Goal: Information Seeking & Learning: Find specific page/section

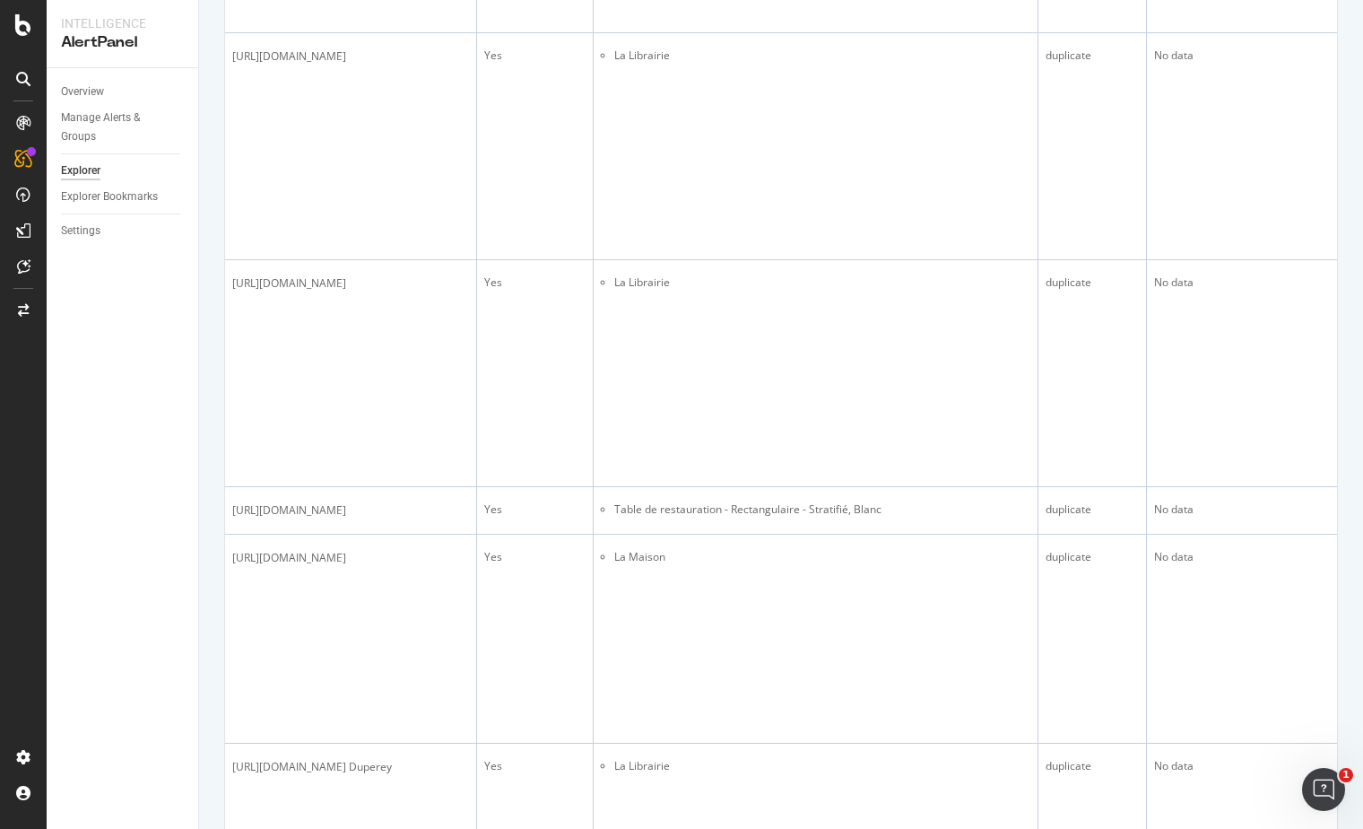
scroll to position [3475, 0]
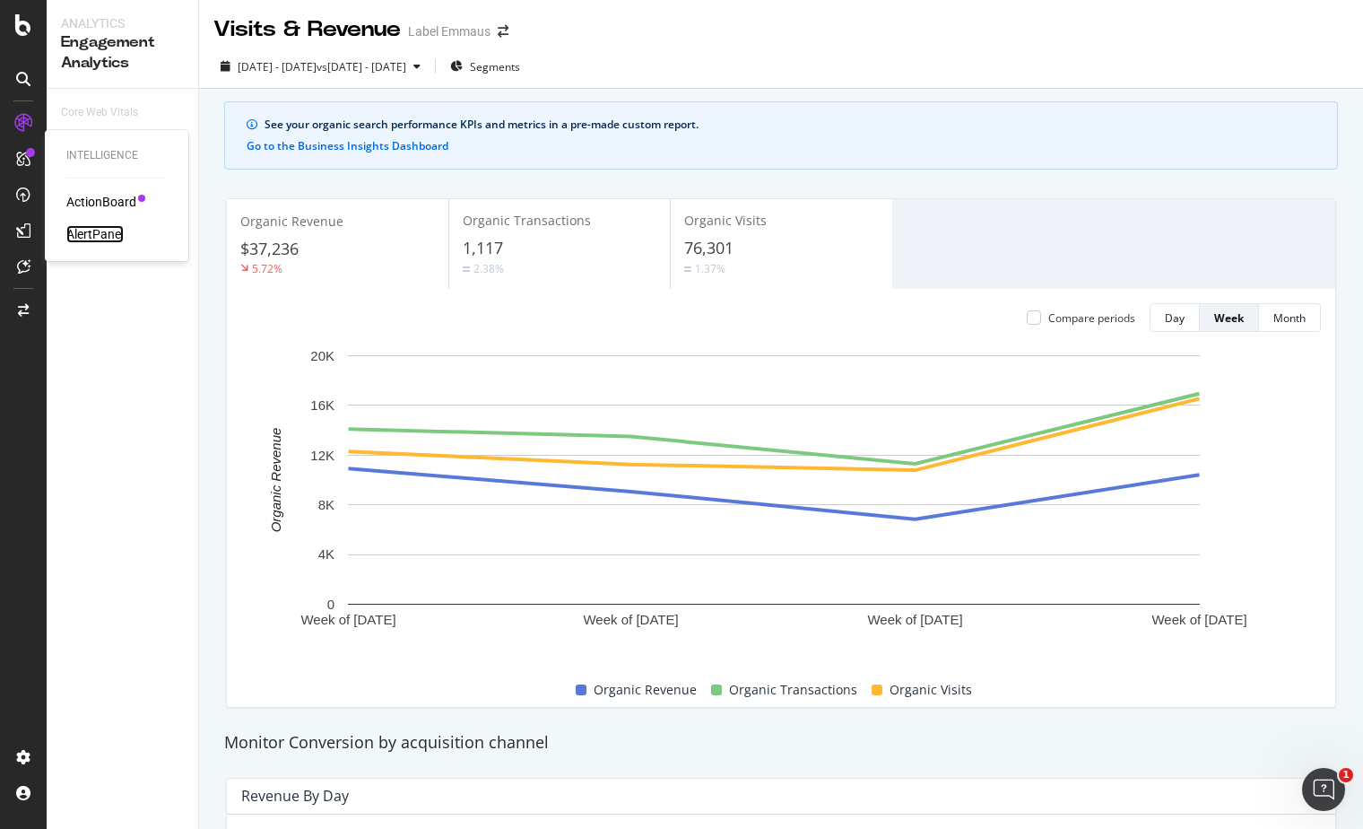
click at [114, 235] on div "AlertPanel" at bounding box center [94, 234] width 57 height 18
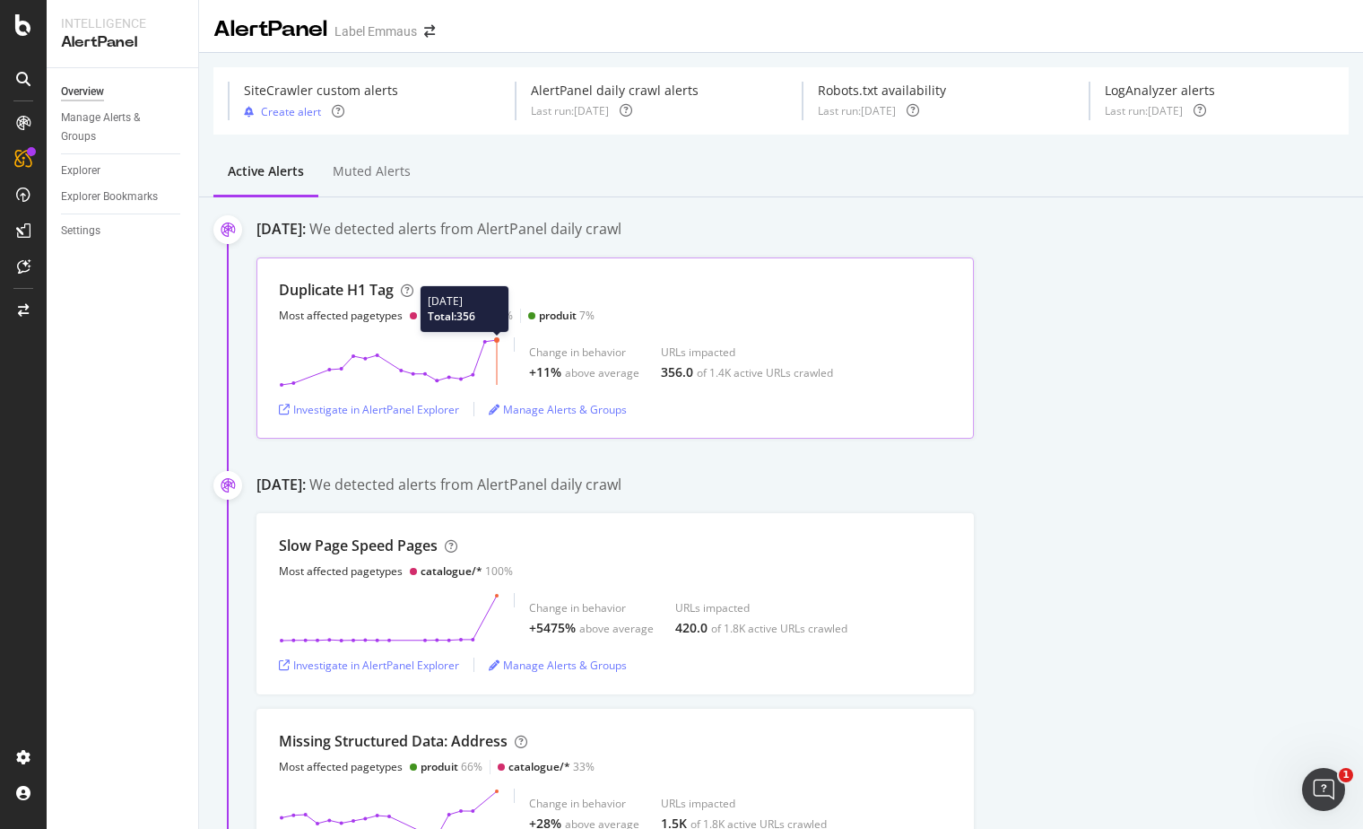
click at [492, 338] on icon at bounding box center [389, 362] width 221 height 50
click at [453, 409] on div "Investigate in AlertPanel Explorer" at bounding box center [369, 409] width 180 height 15
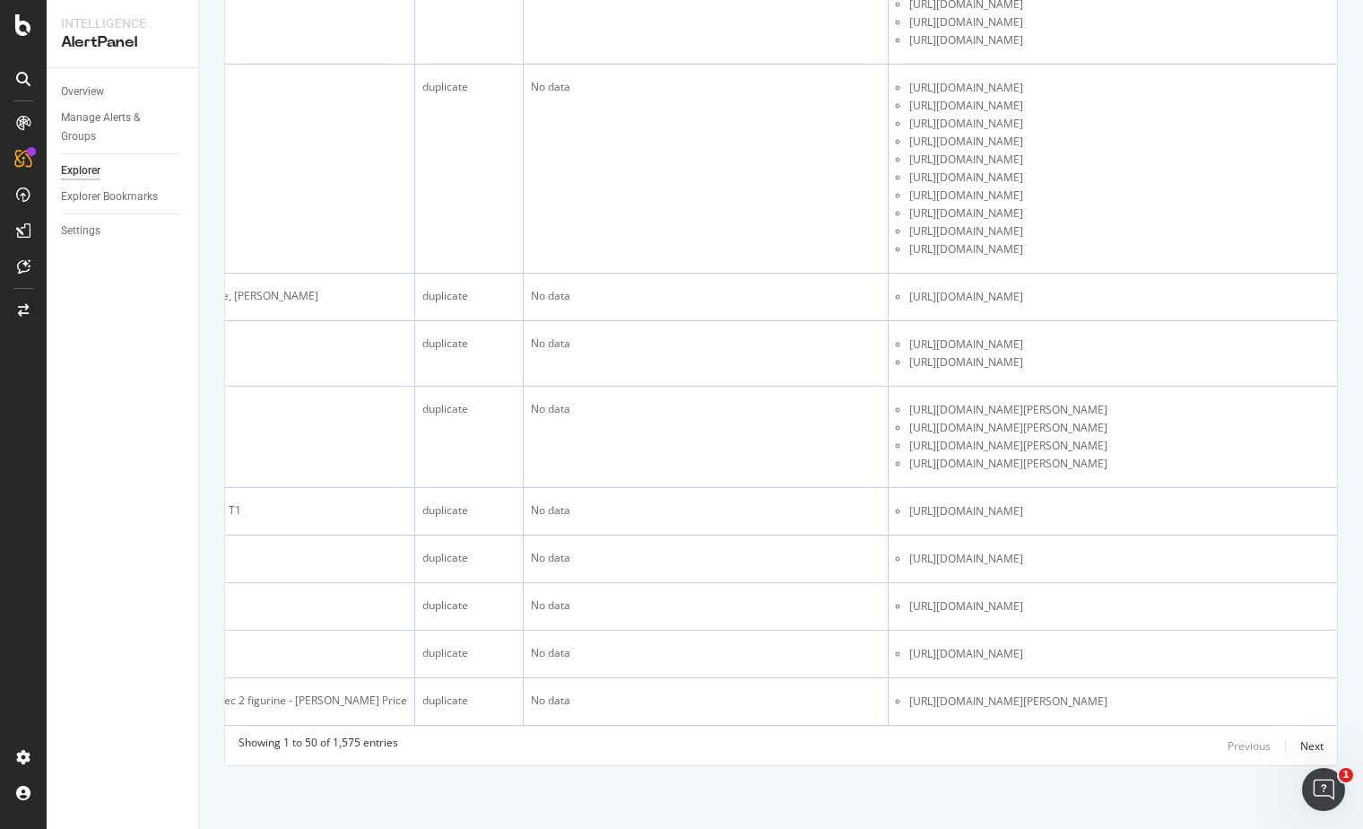
scroll to position [10923, 0]
drag, startPoint x: 1202, startPoint y: 275, endPoint x: 1042, endPoint y: 275, distance: 160.5
drag, startPoint x: 1235, startPoint y: 118, endPoint x: 889, endPoint y: 128, distance: 346.2
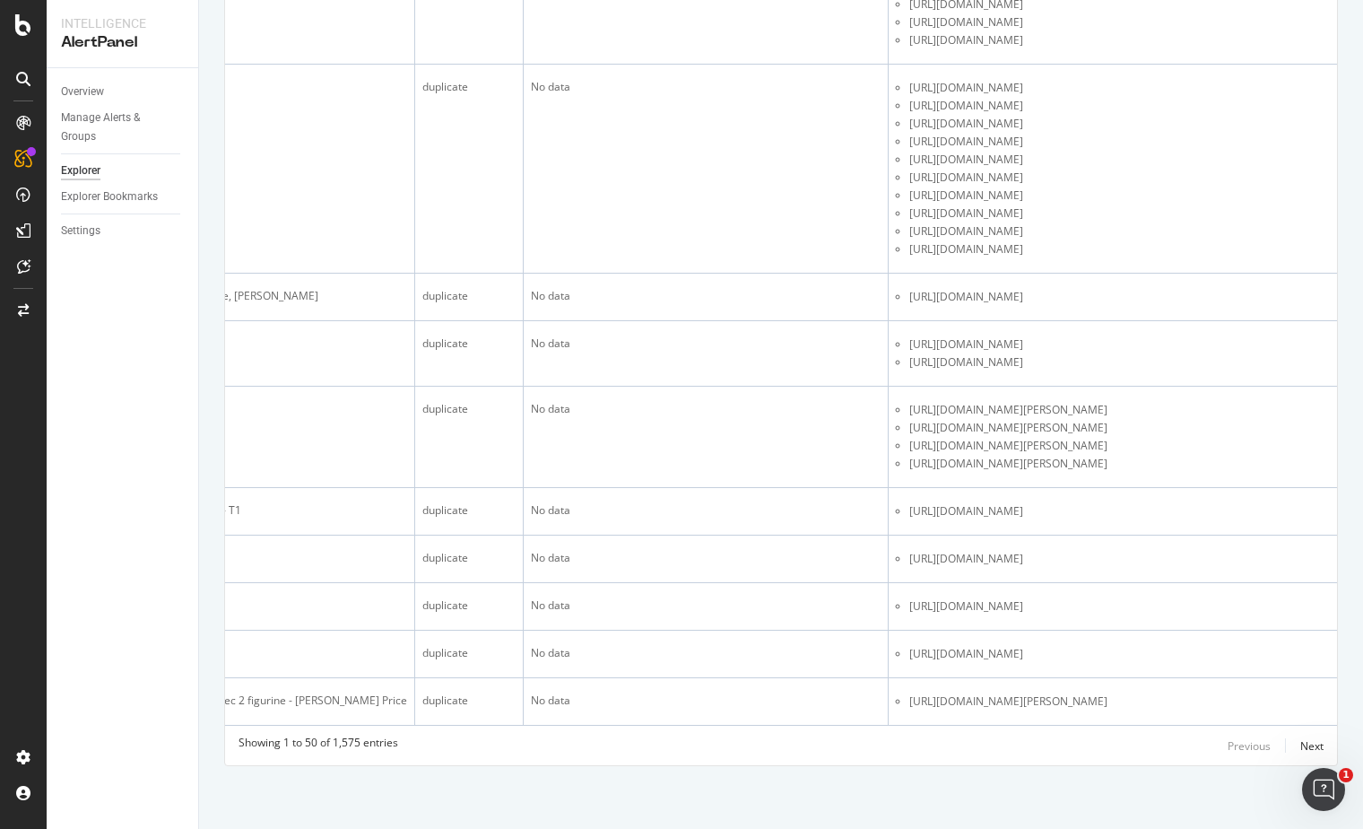
copy span "https://www.label-emmaus.co/fr/catalogue/lingerie-femme/?page=9"
